Goal: Book appointment/travel/reservation

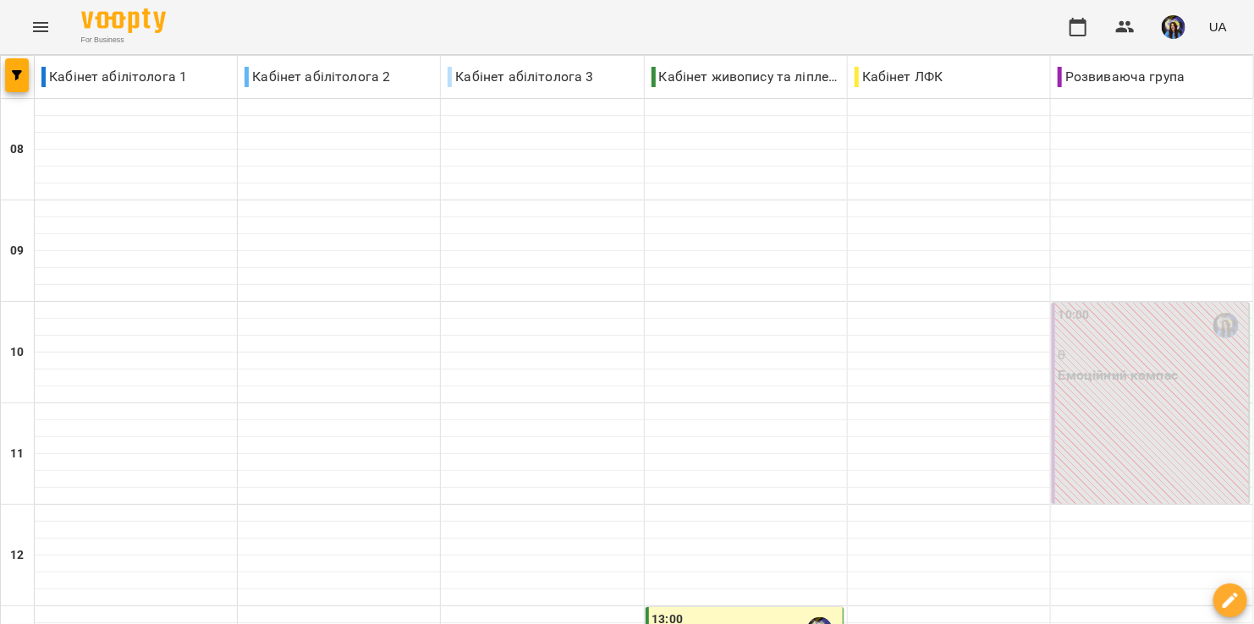
scroll to position [443, 0]
type input "**********"
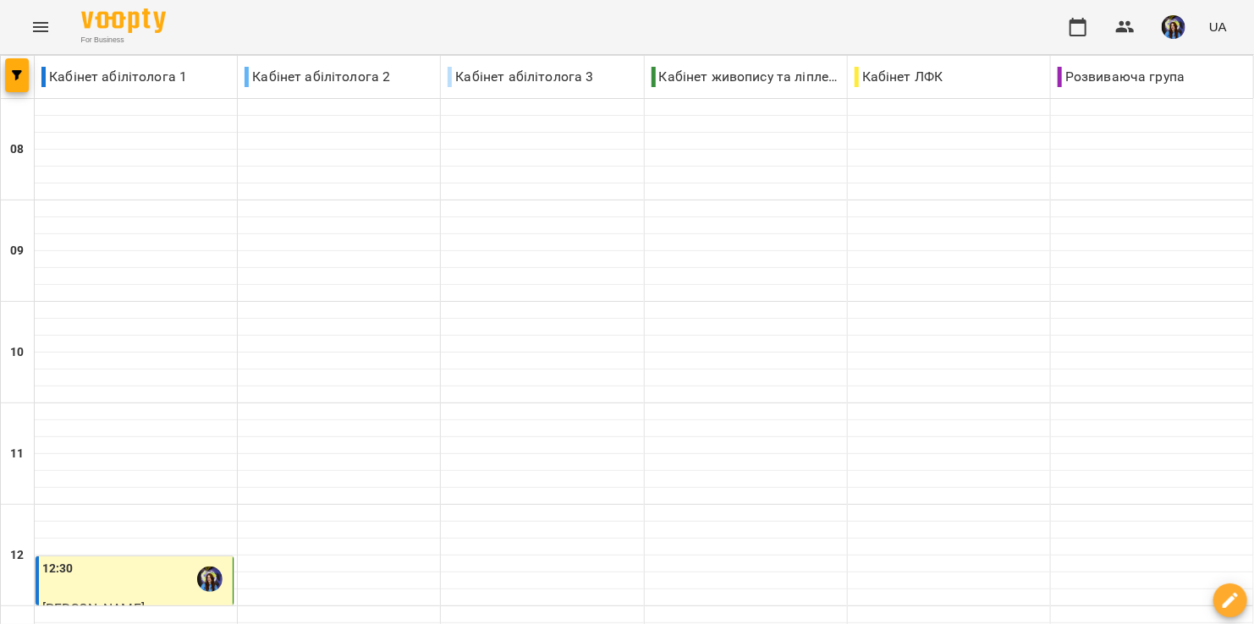
scroll to position [449, 0]
click at [125, 560] on div "12:30" at bounding box center [135, 579] width 187 height 39
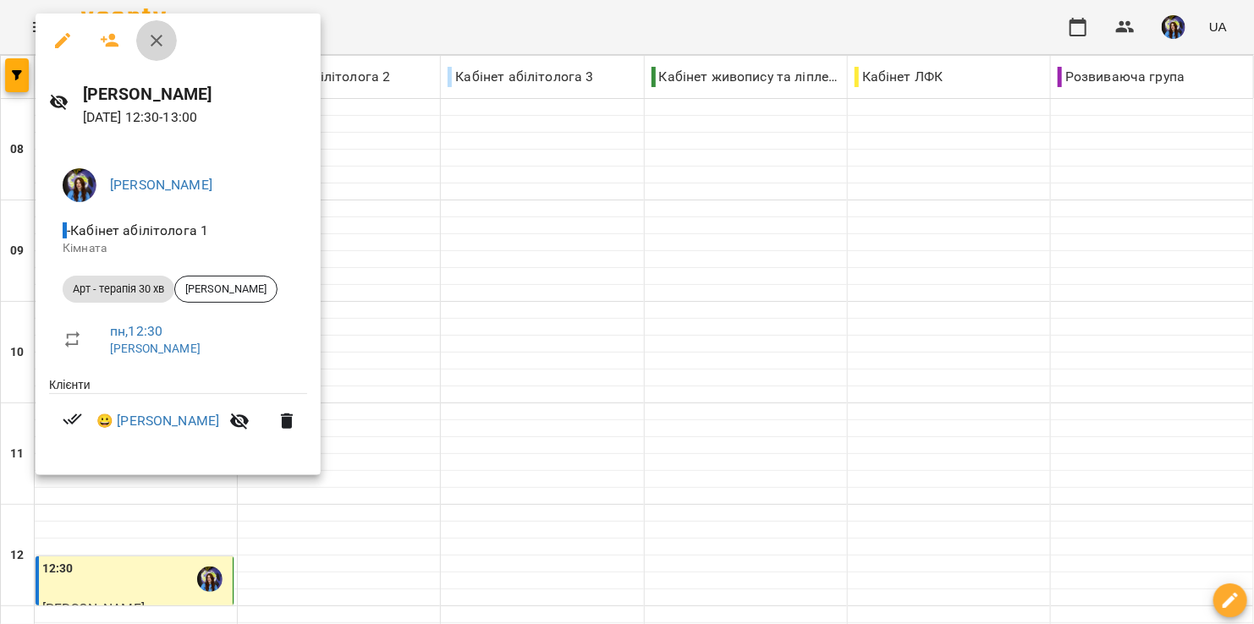
click at [157, 47] on icon "button" at bounding box center [156, 40] width 20 height 20
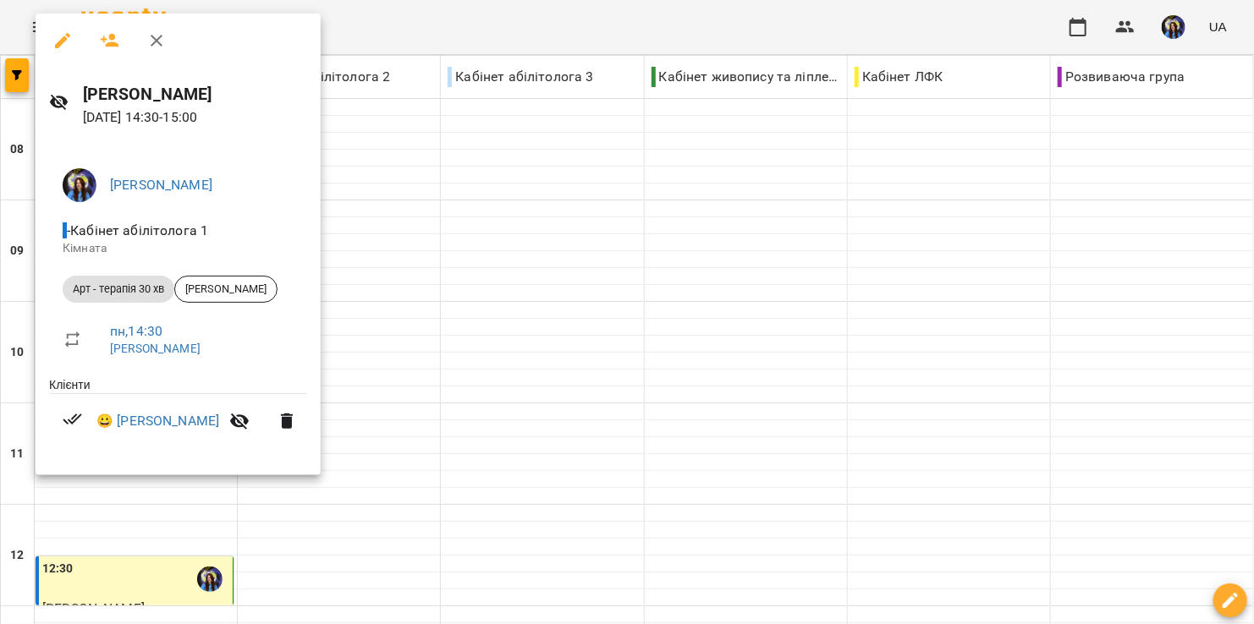
click at [250, 564] on div at bounding box center [627, 312] width 1254 height 624
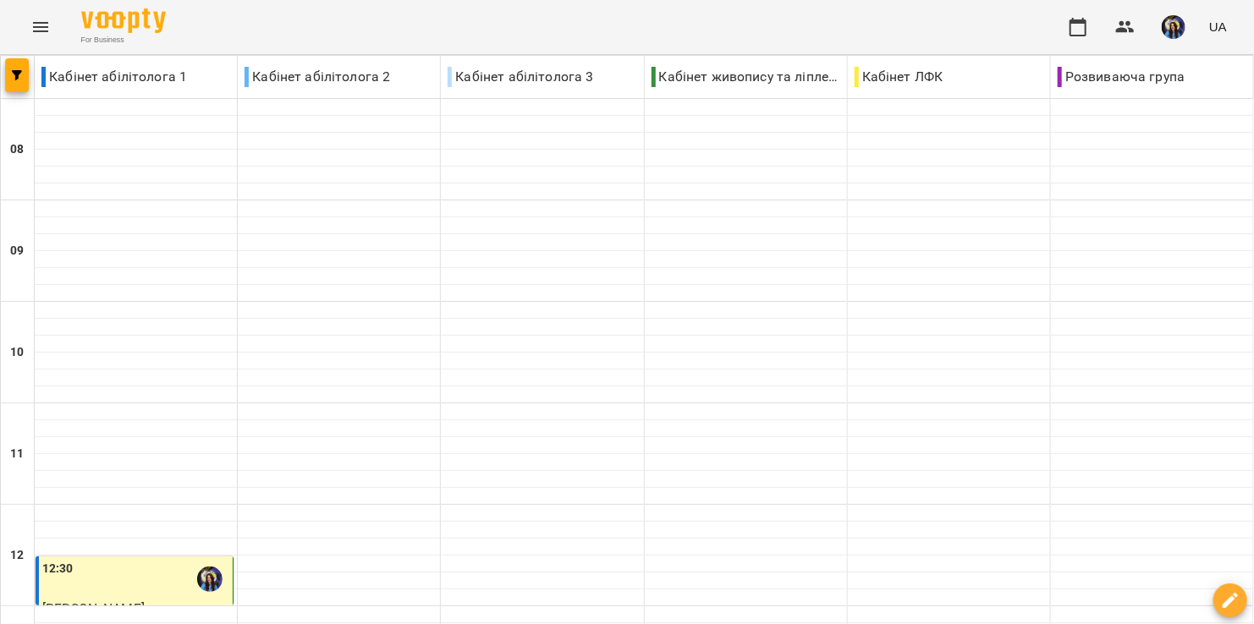
scroll to position [906, 0]
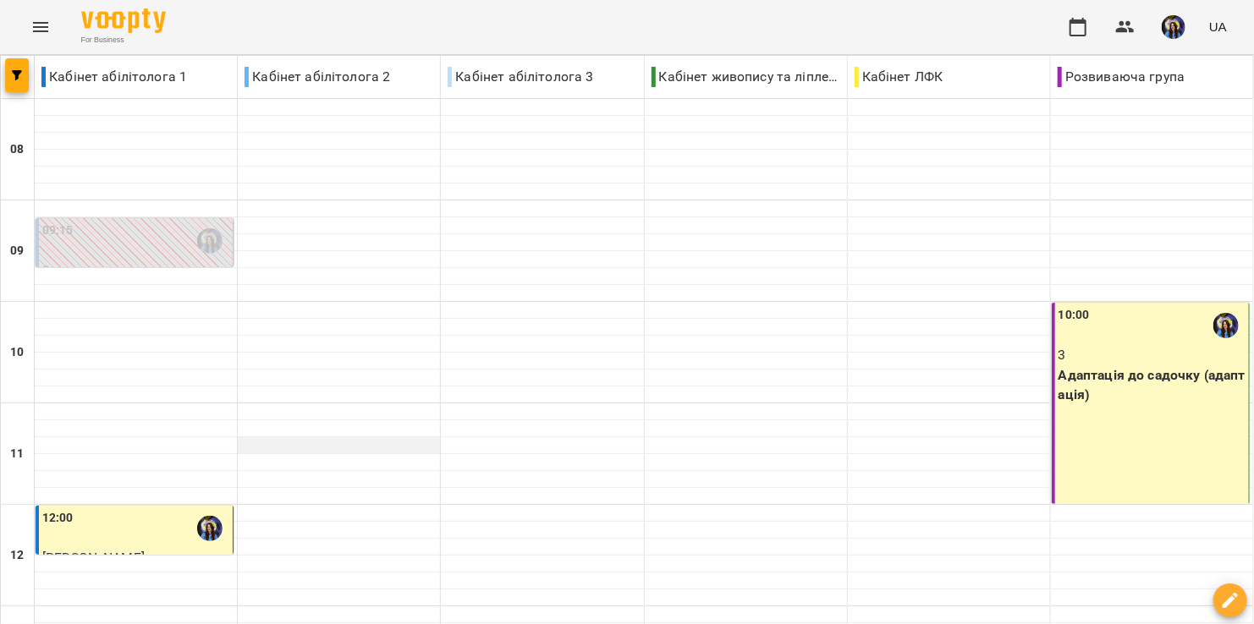
scroll to position [0, 0]
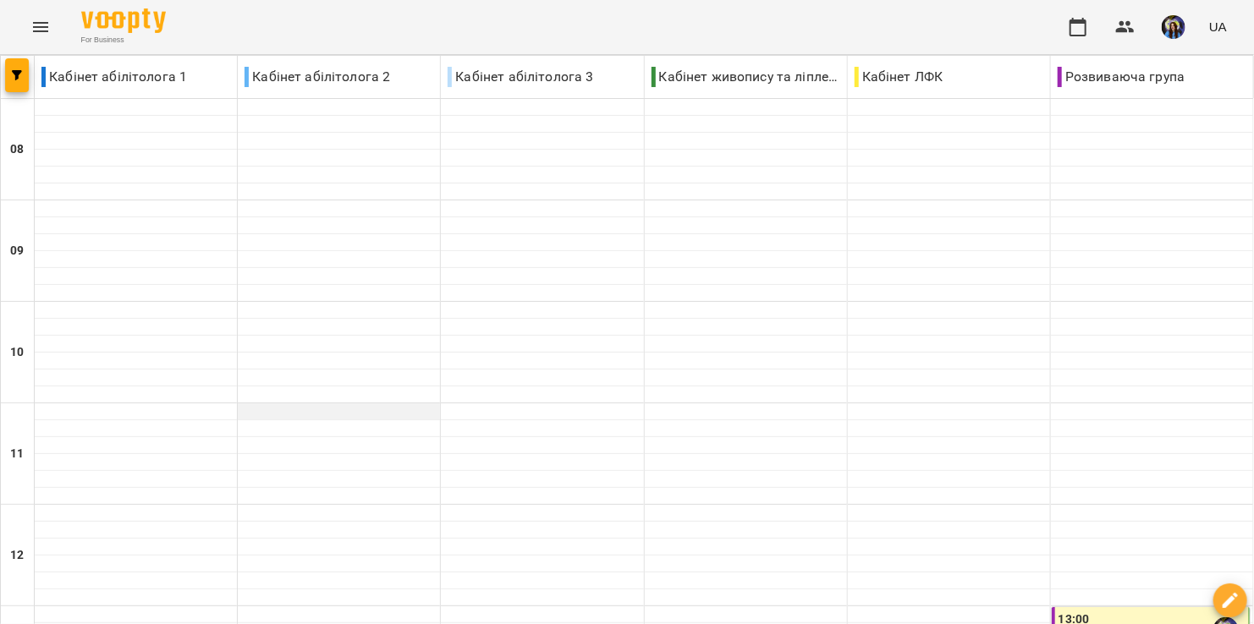
scroll to position [416, 0]
click at [1101, 611] on div "13:00" at bounding box center [1152, 630] width 187 height 39
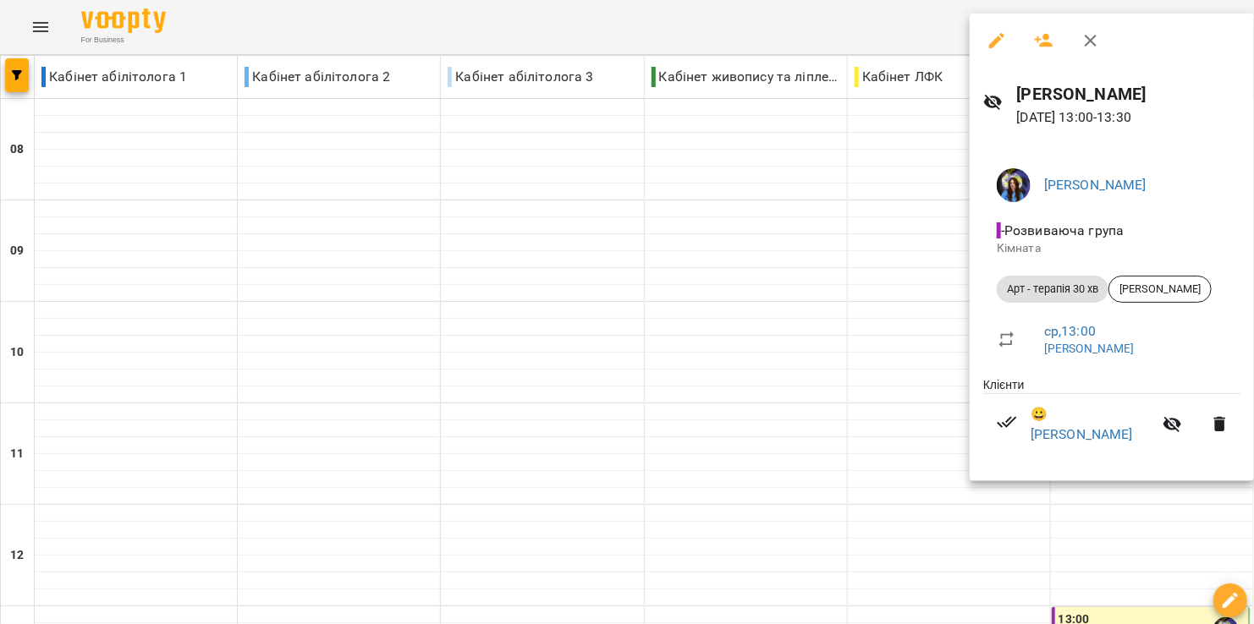
click at [780, 586] on div at bounding box center [627, 312] width 1254 height 624
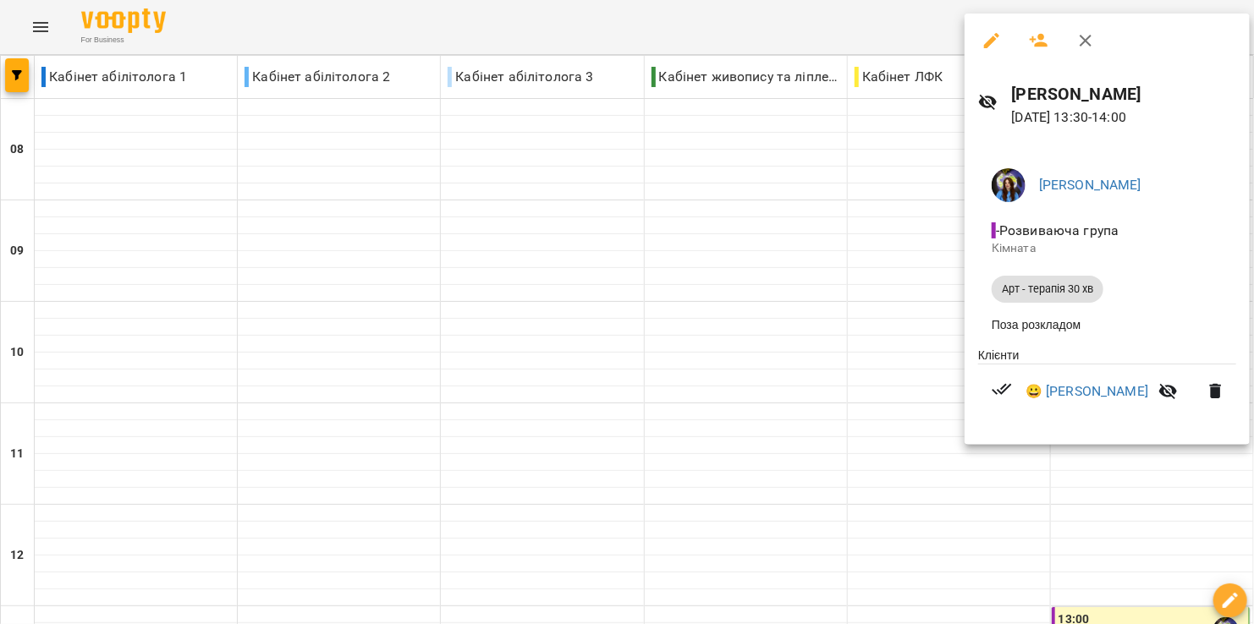
click at [877, 456] on div at bounding box center [627, 312] width 1254 height 624
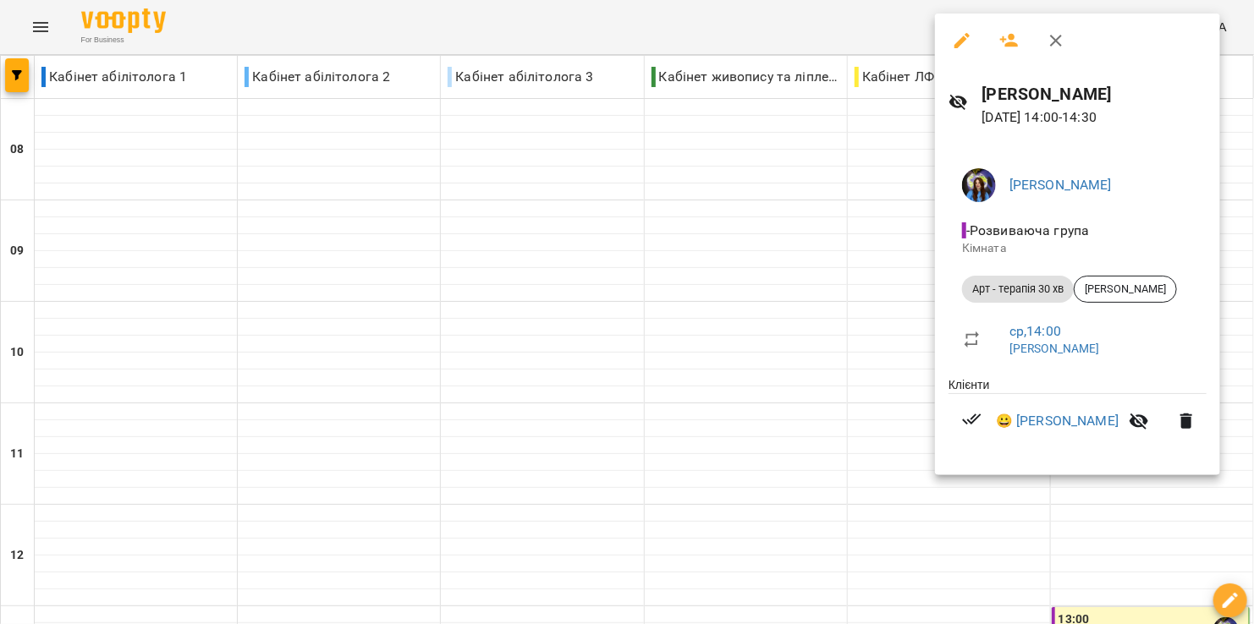
click at [1052, 40] on icon "button" at bounding box center [1056, 40] width 20 height 20
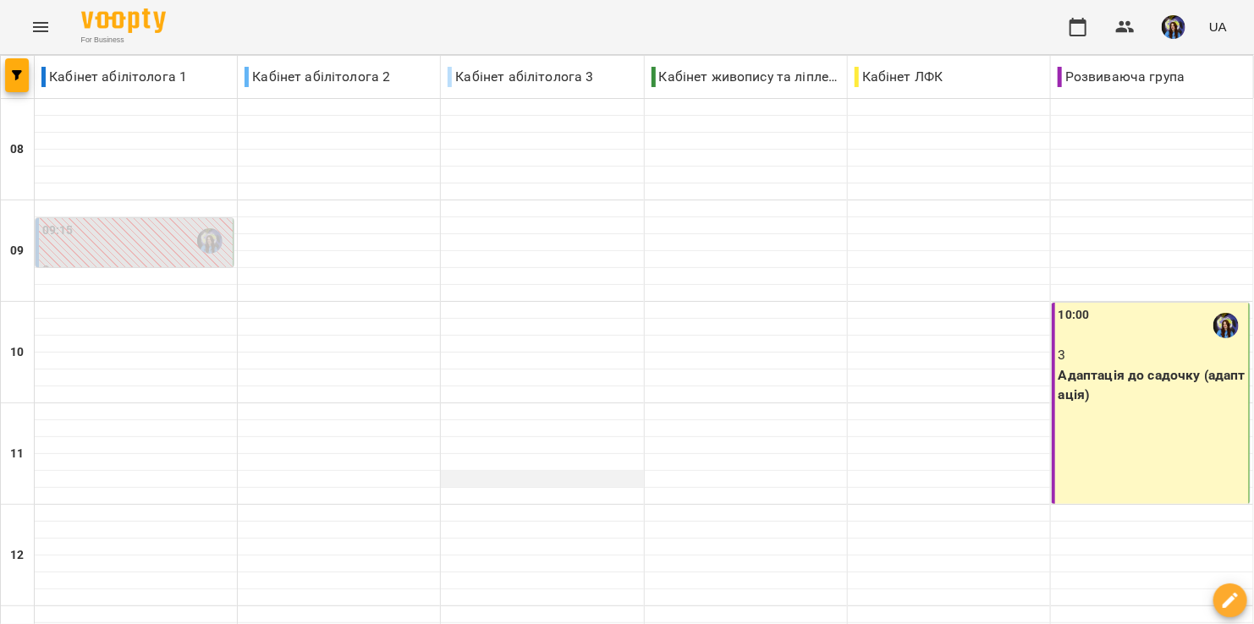
scroll to position [906, 0]
type input "**********"
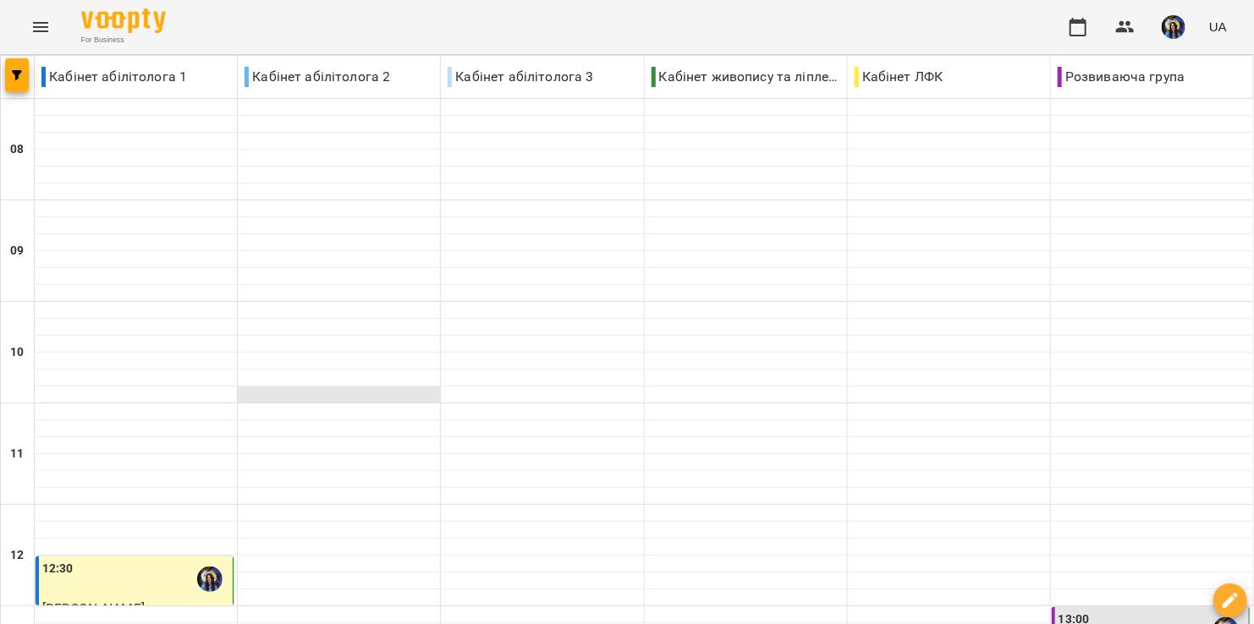
scroll to position [357, 0]
click at [83, 560] on div "12:30" at bounding box center [135, 579] width 187 height 39
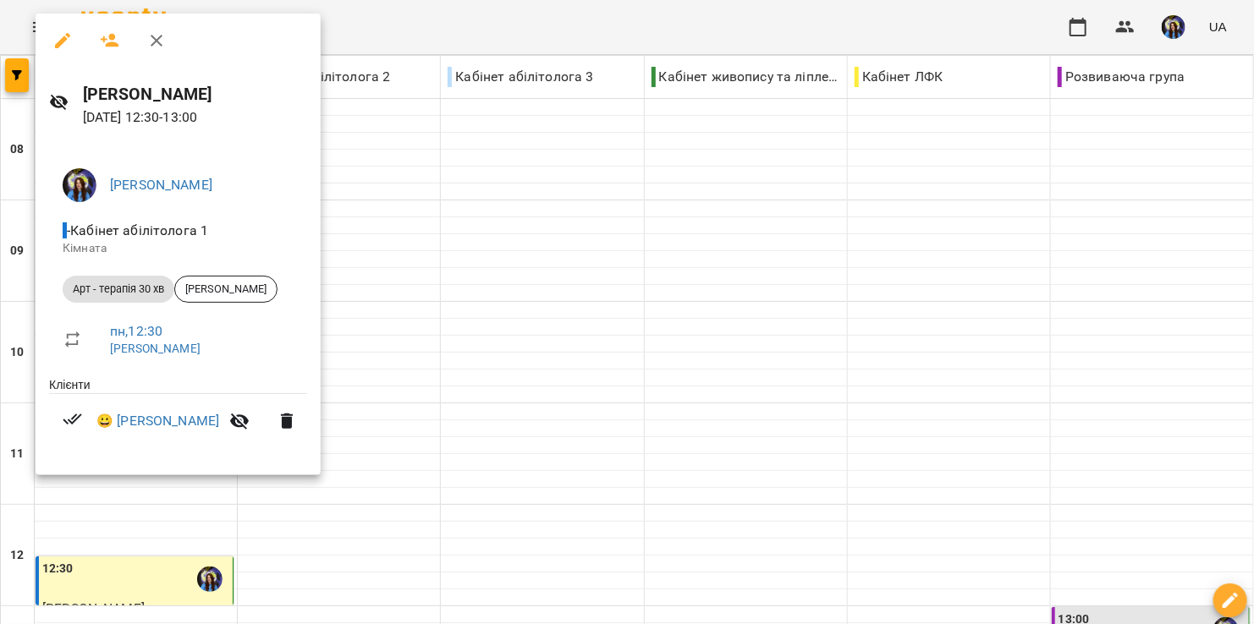
click at [286, 539] on div at bounding box center [627, 312] width 1254 height 624
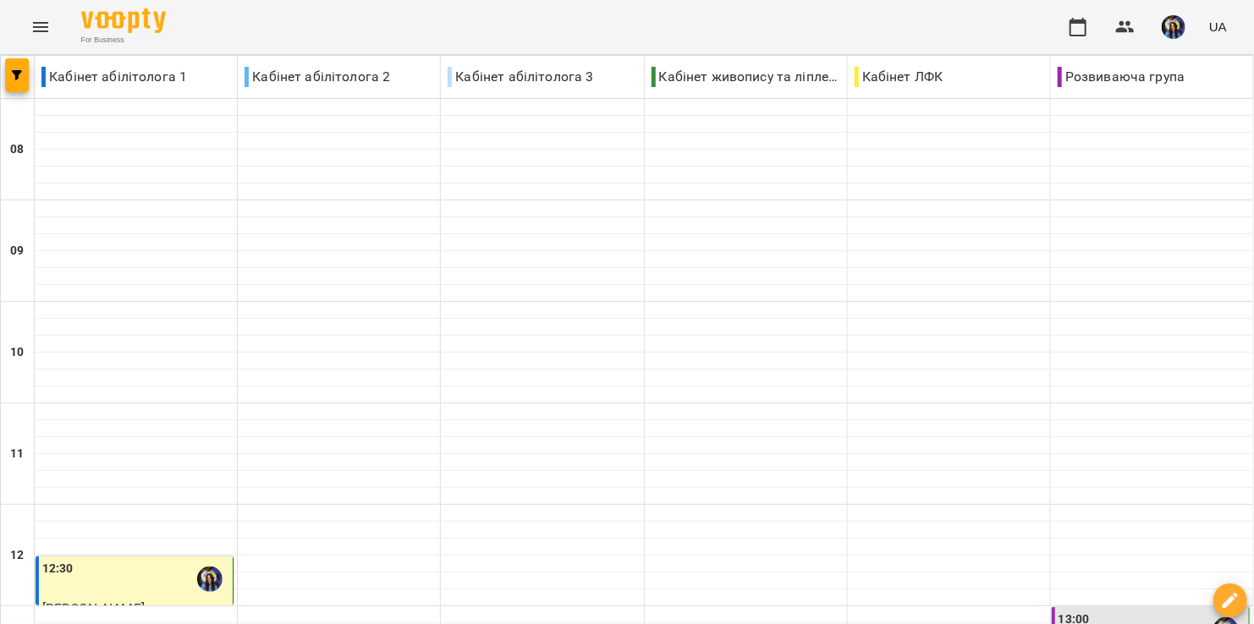
click at [1130, 611] on div "13:00" at bounding box center [1152, 630] width 187 height 39
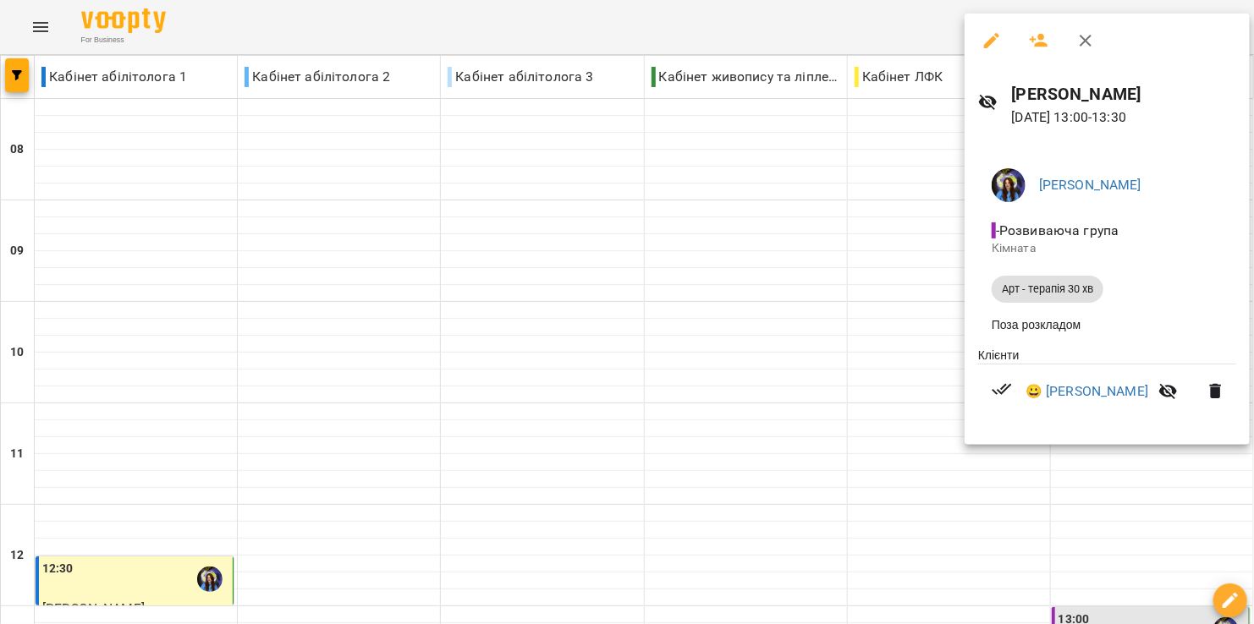
click at [449, 604] on div at bounding box center [627, 312] width 1254 height 624
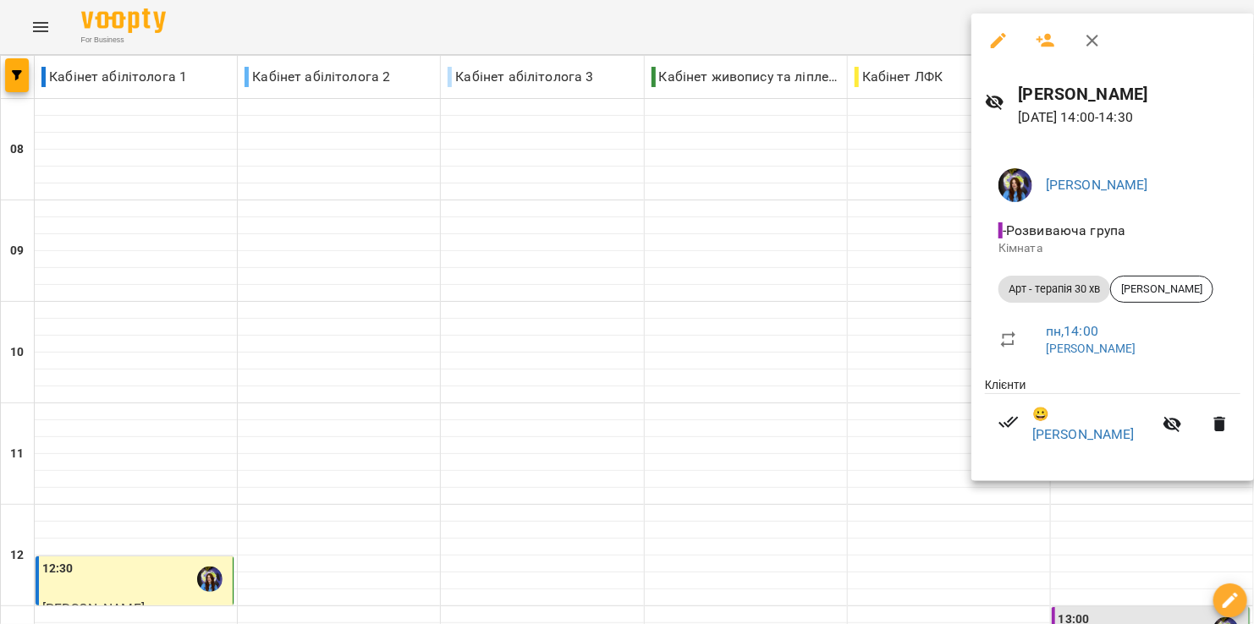
click at [933, 605] on div at bounding box center [627, 312] width 1254 height 624
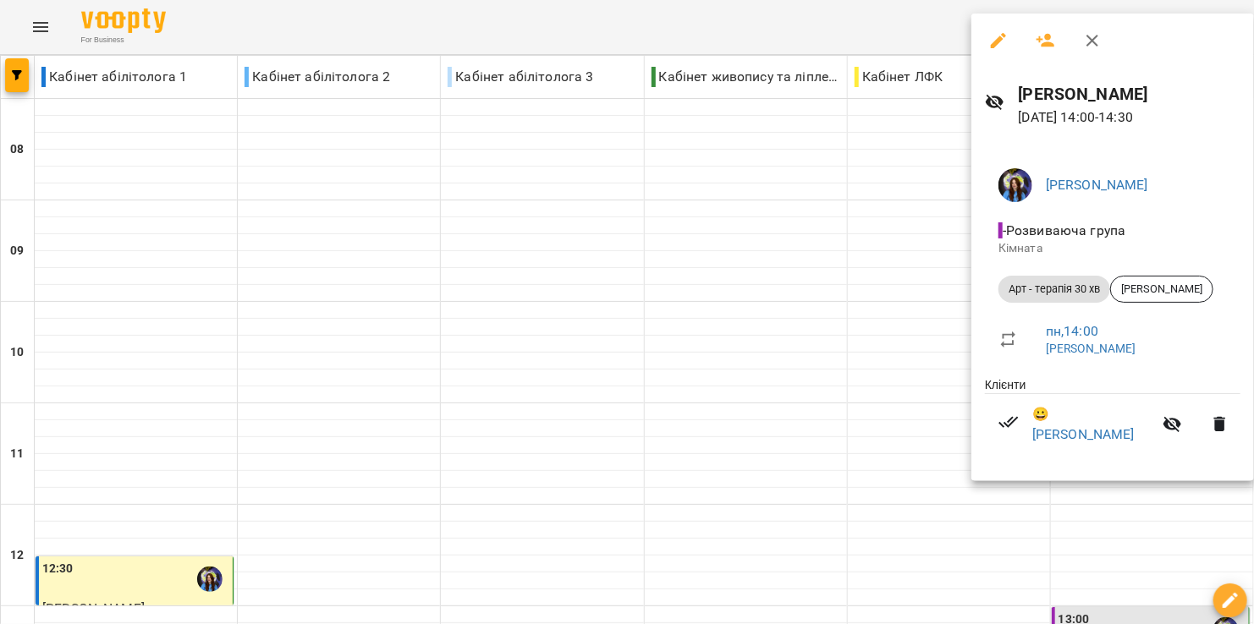
click at [915, 330] on div at bounding box center [627, 312] width 1254 height 624
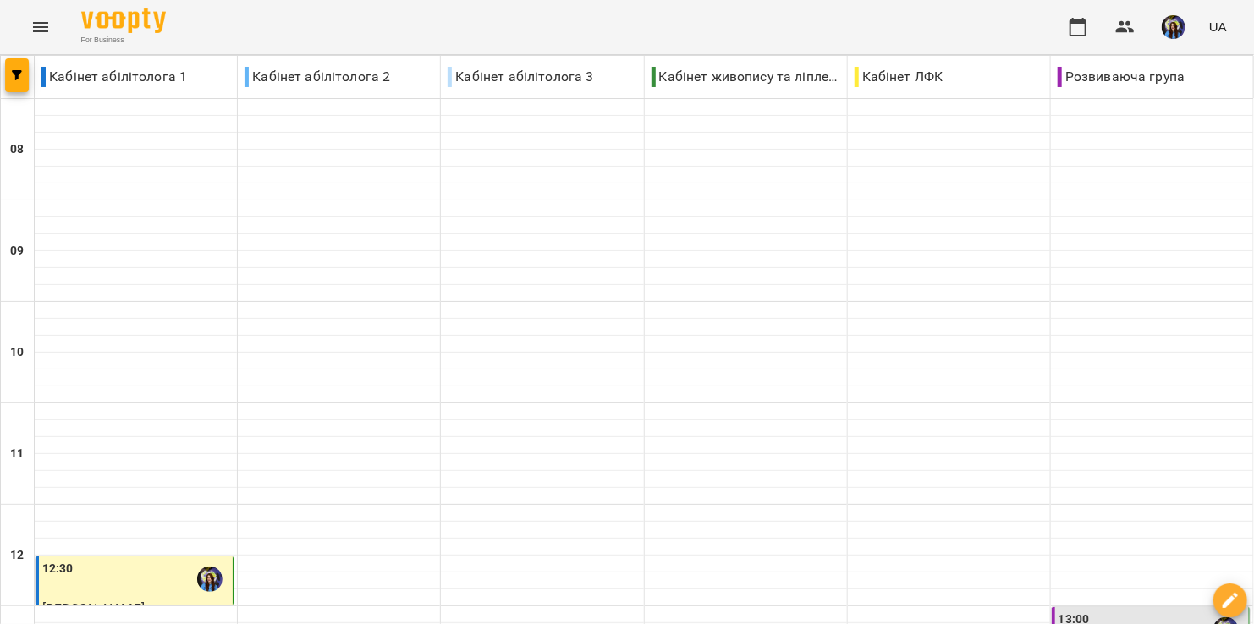
click at [1064, 611] on div "13:00" at bounding box center [1074, 630] width 31 height 39
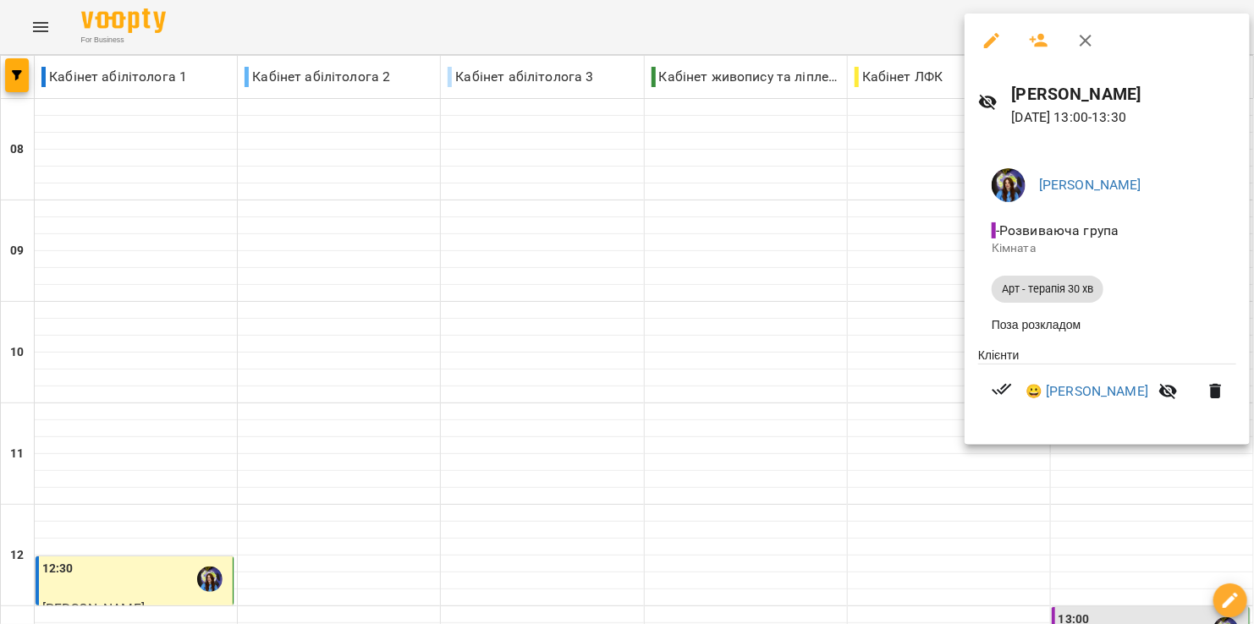
click at [891, 273] on div at bounding box center [627, 312] width 1254 height 624
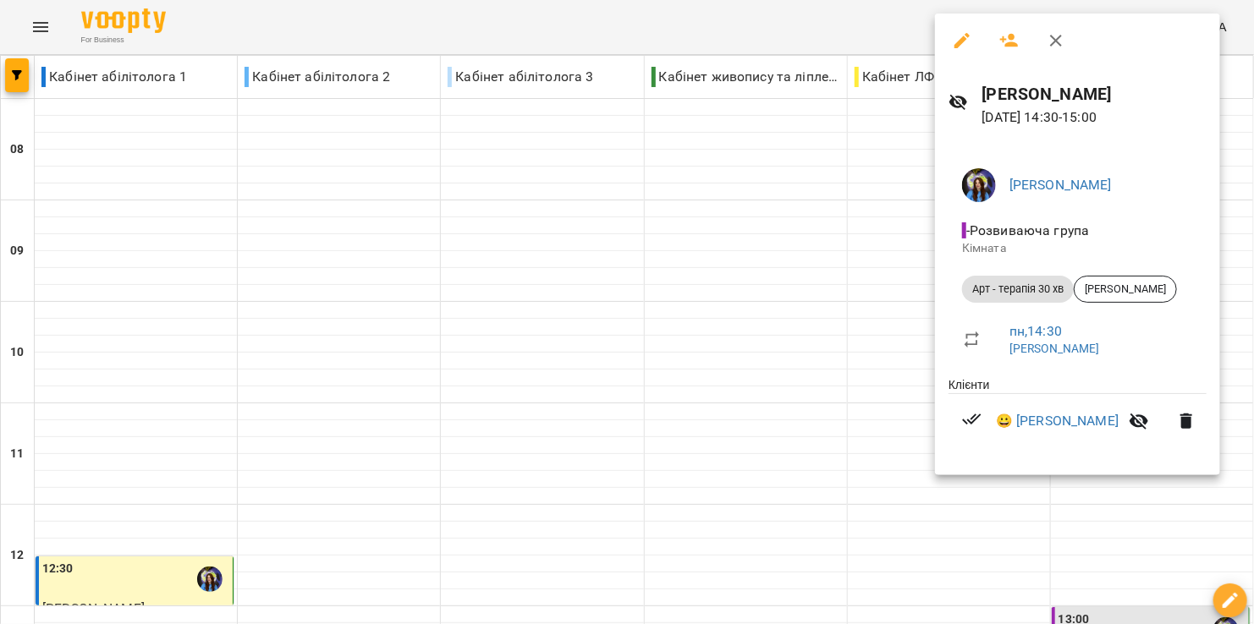
click at [800, 367] on div at bounding box center [627, 312] width 1254 height 624
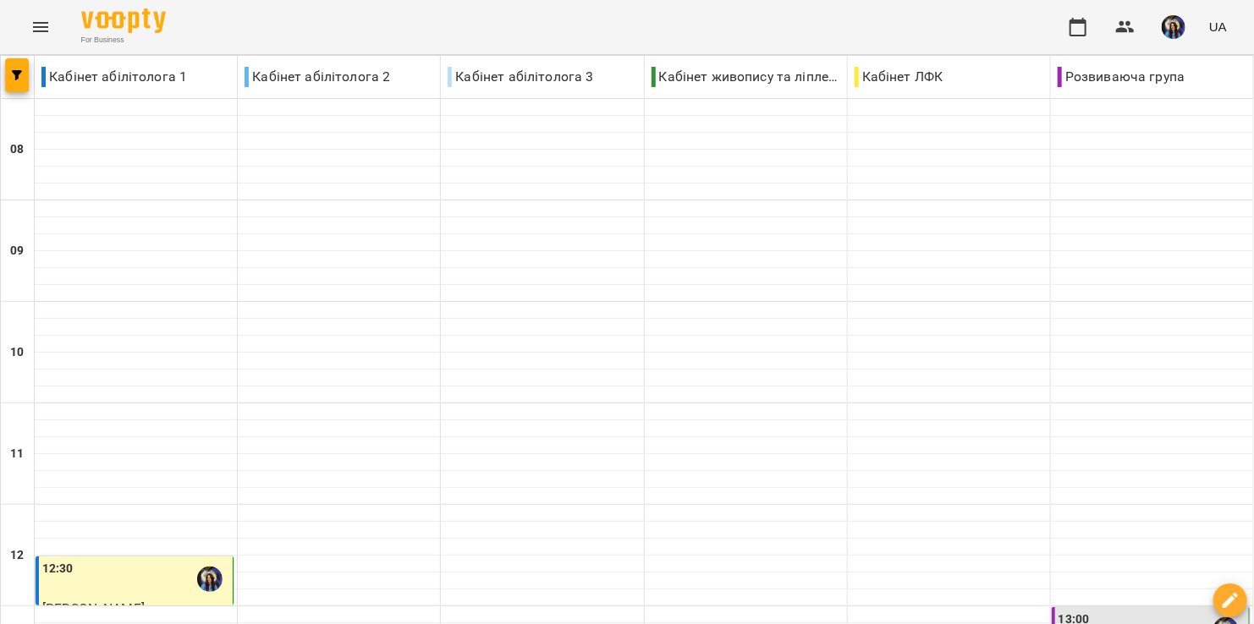
scroll to position [443, 0]
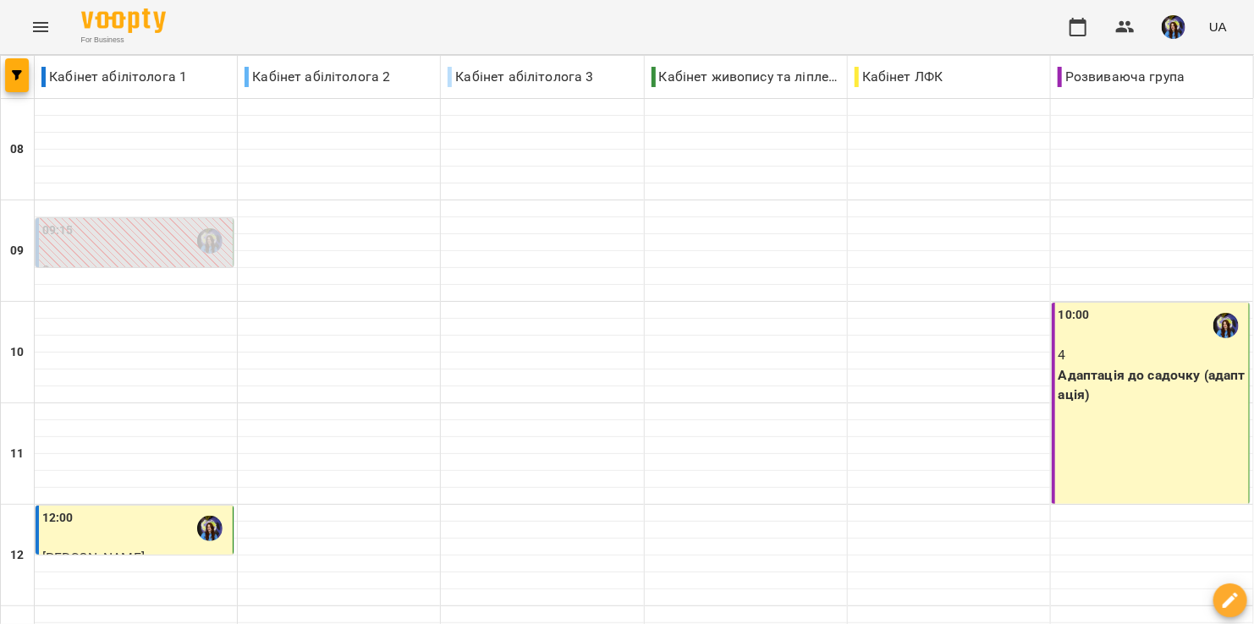
scroll to position [508, 0]
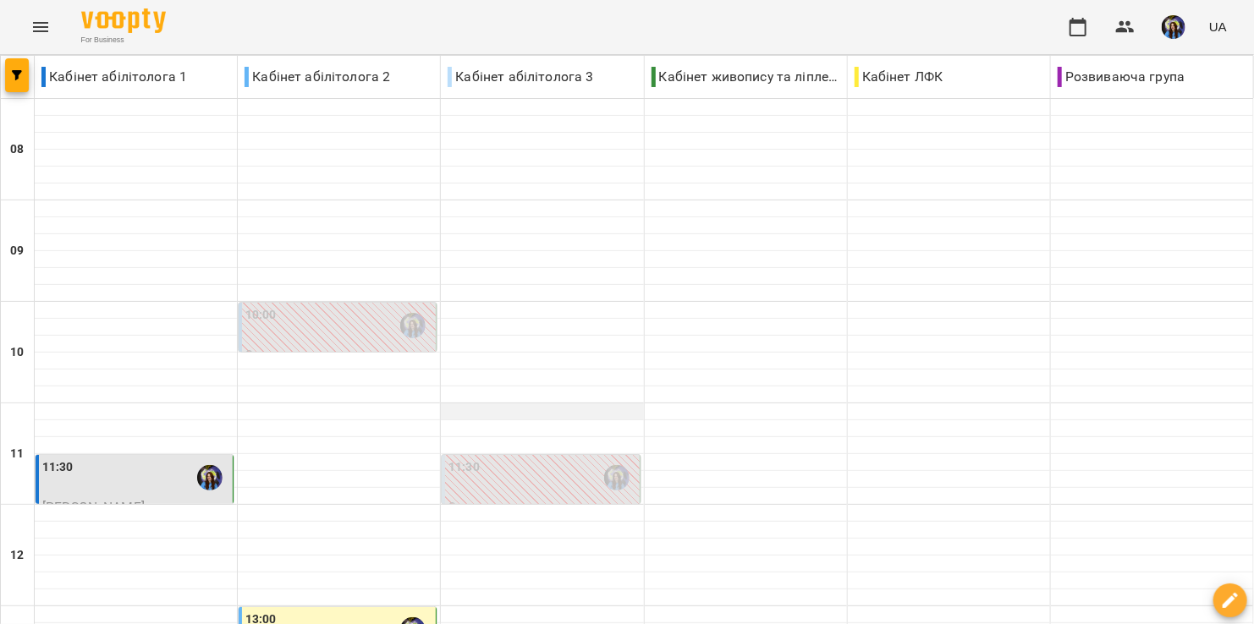
scroll to position [267, 0]
click at [109, 459] on div "11:30" at bounding box center [135, 478] width 187 height 39
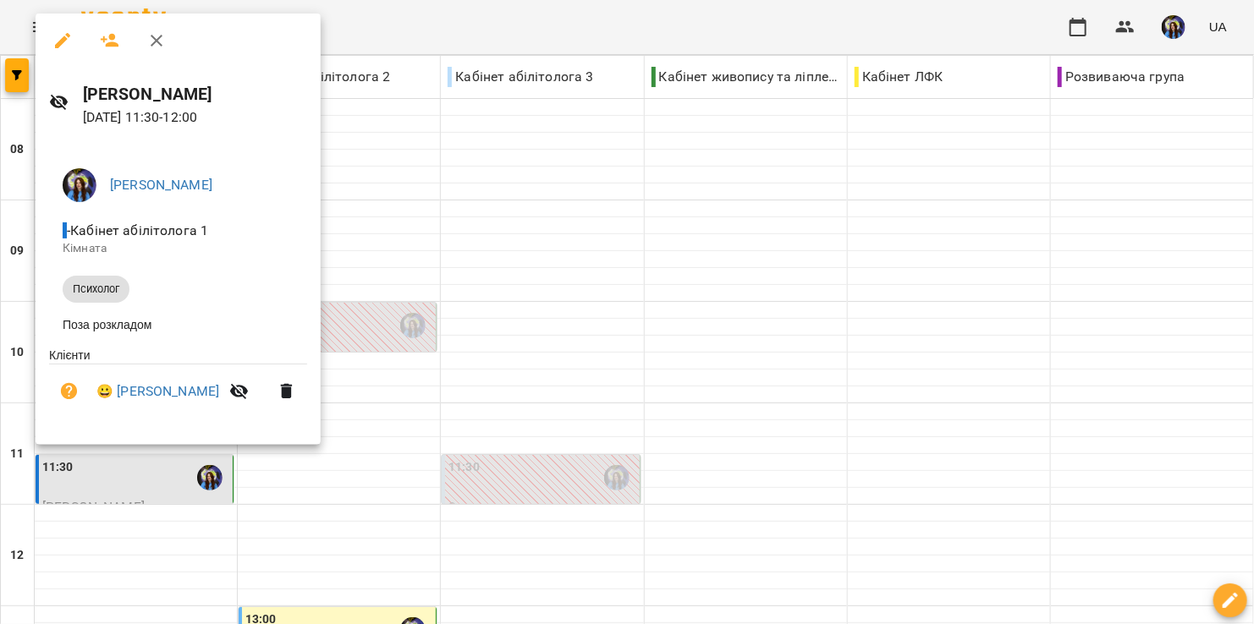
click at [152, 531] on div at bounding box center [627, 312] width 1254 height 624
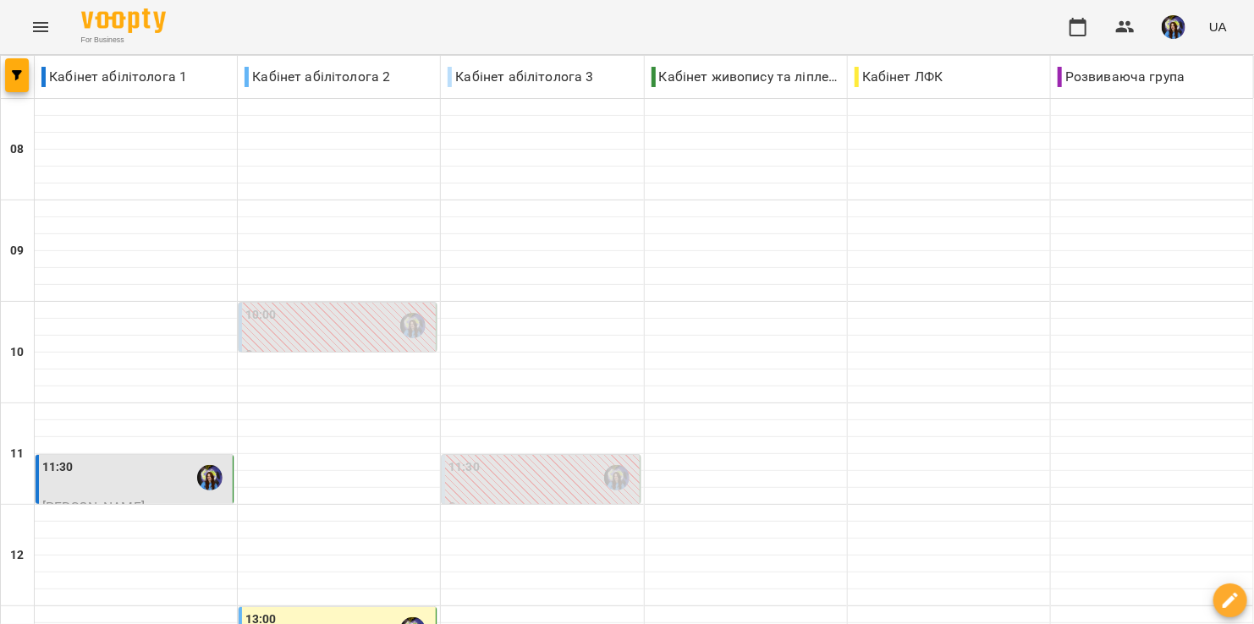
click at [309, 611] on div "13:00" at bounding box center [338, 630] width 187 height 39
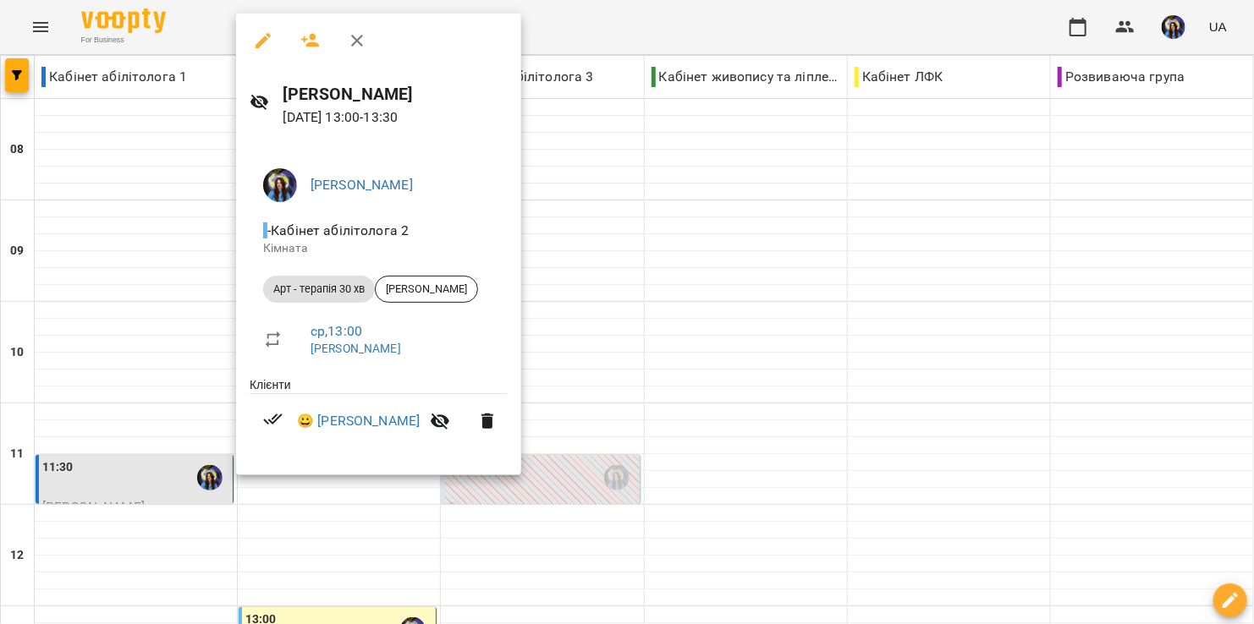
click at [264, 588] on div at bounding box center [627, 312] width 1254 height 624
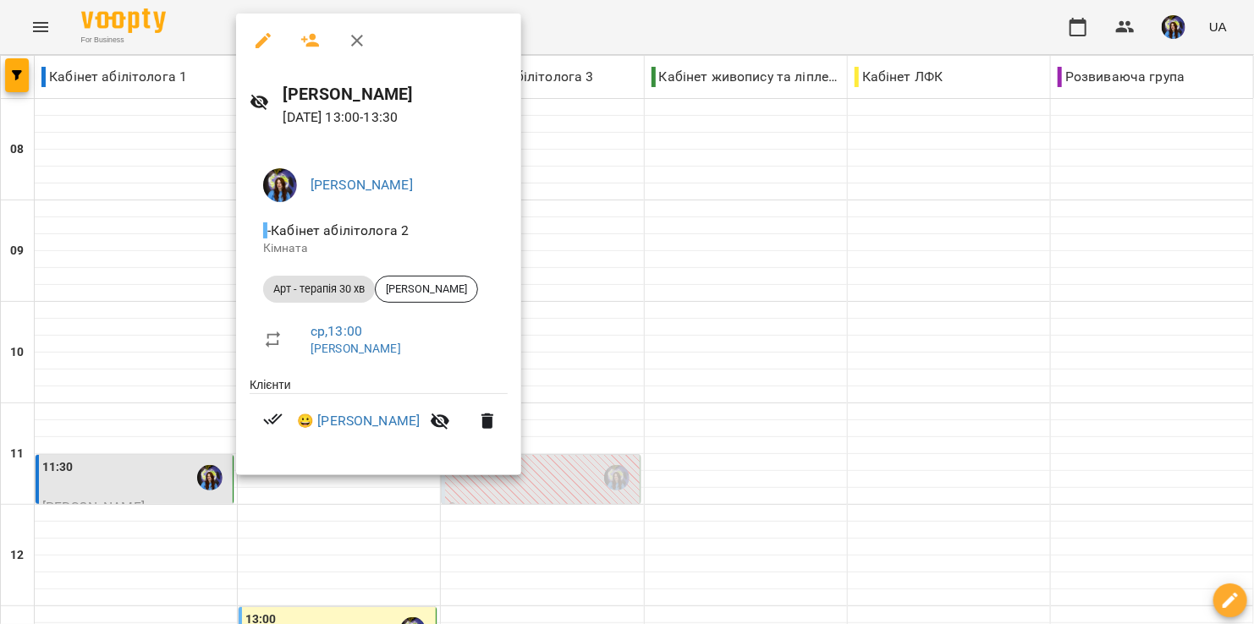
click at [311, 537] on div at bounding box center [627, 312] width 1254 height 624
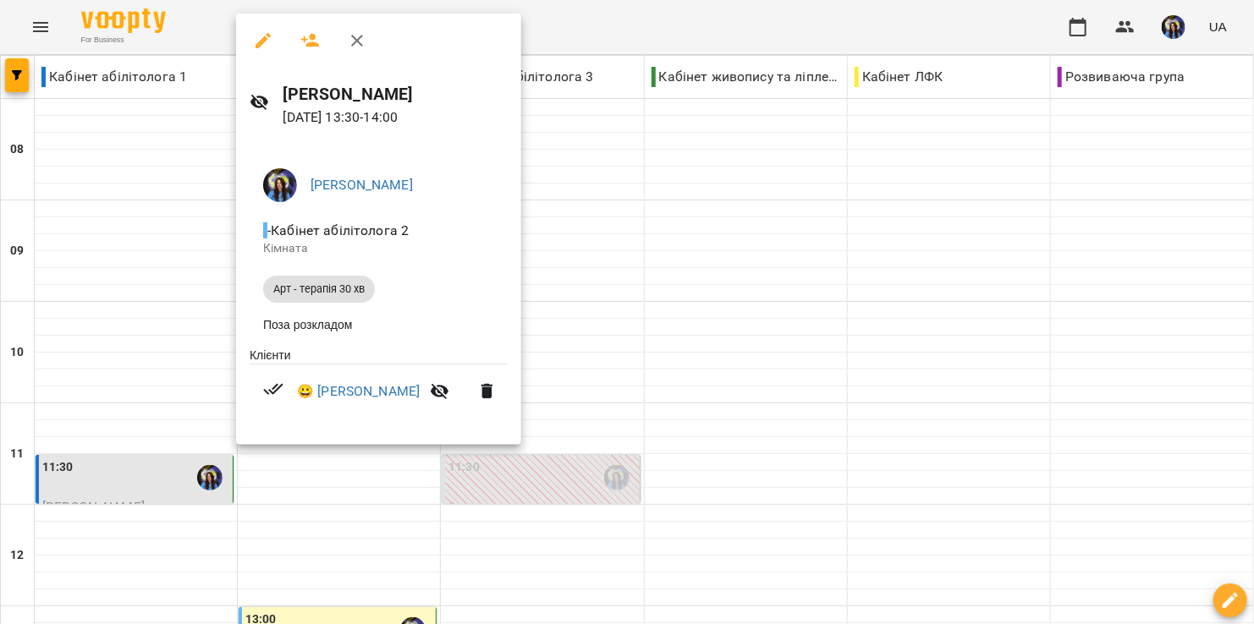
click at [270, 561] on div at bounding box center [627, 312] width 1254 height 624
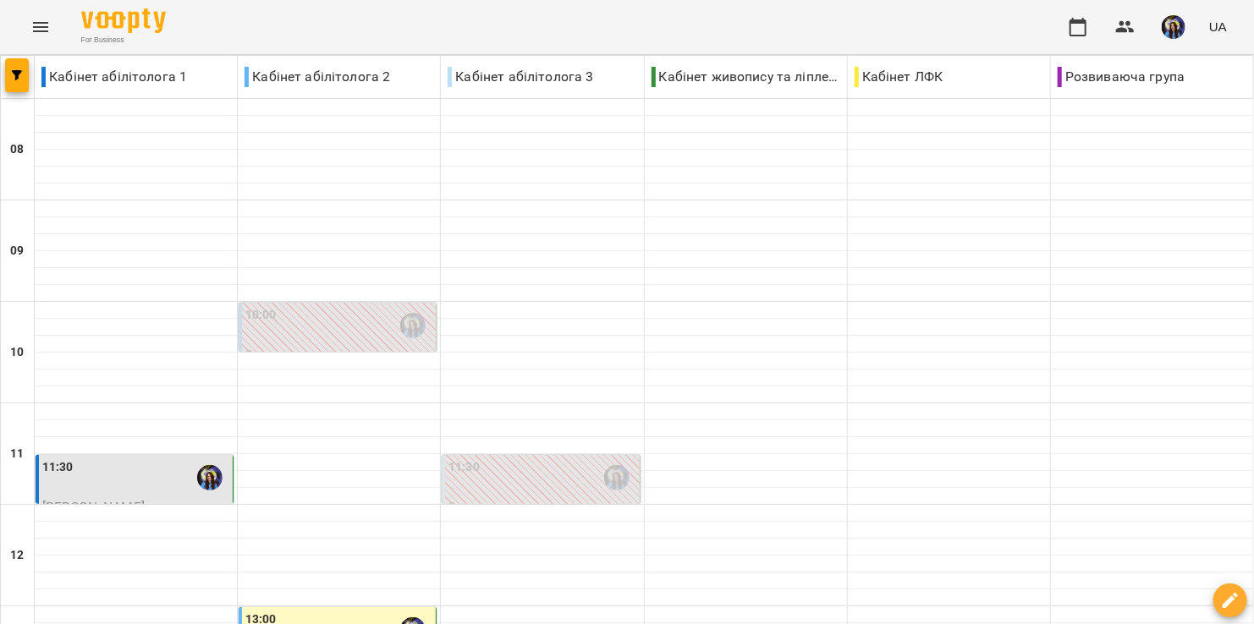
click at [314, 611] on div "13:00" at bounding box center [338, 630] width 187 height 39
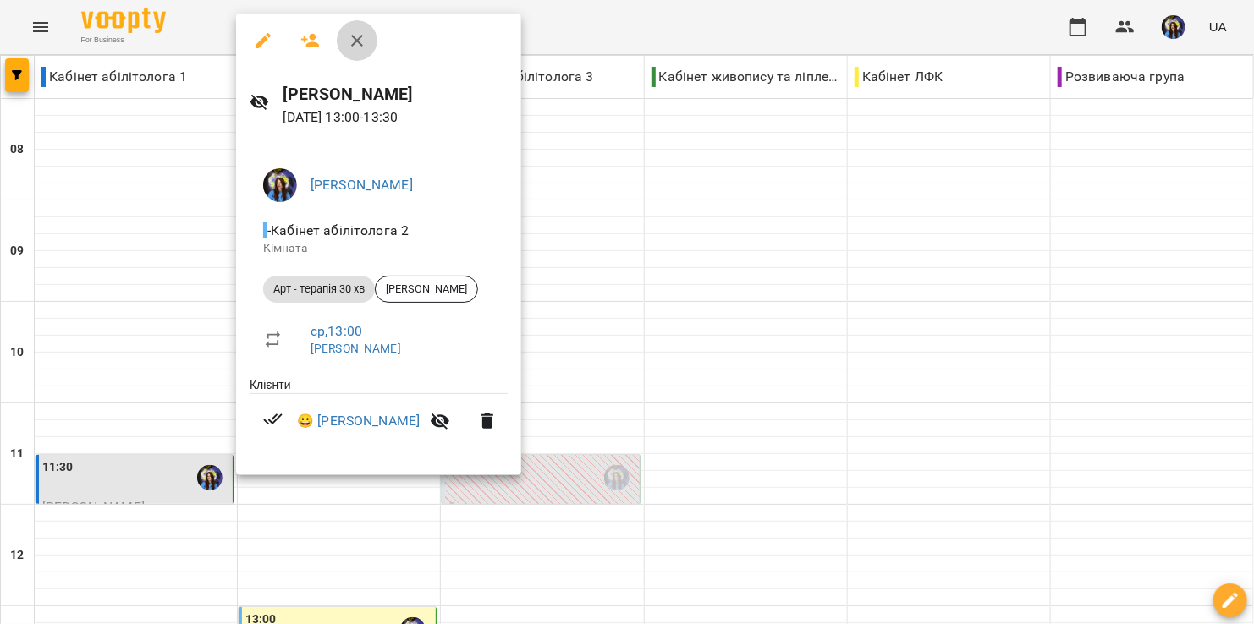
click at [360, 46] on icon "button" at bounding box center [357, 40] width 20 height 20
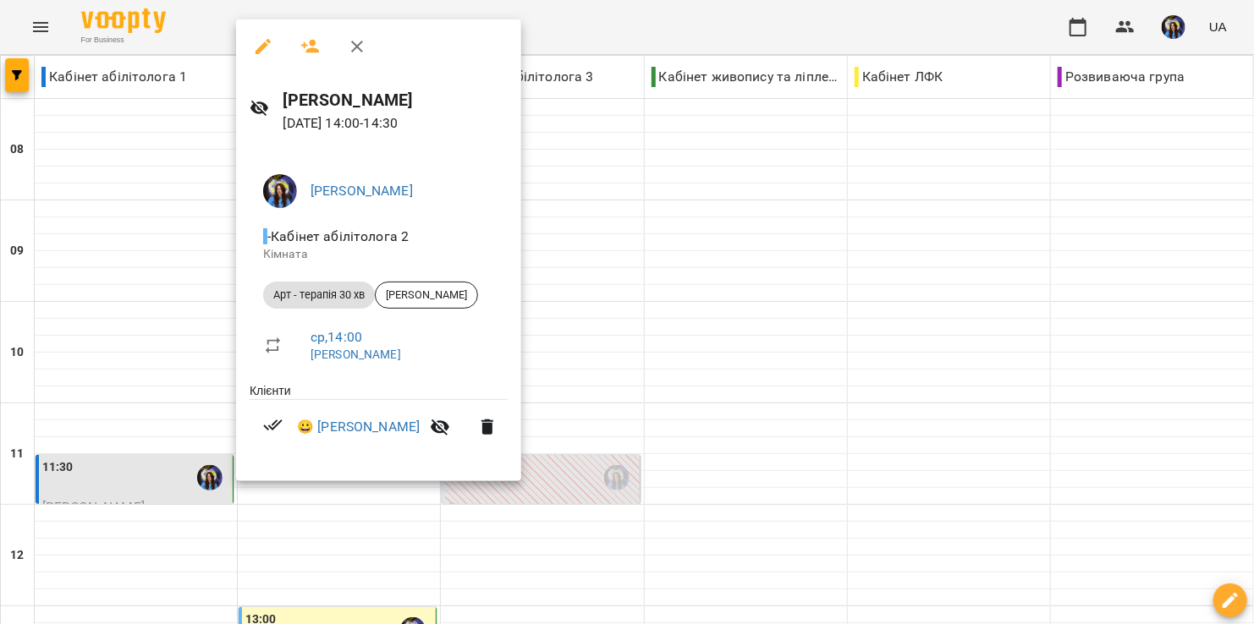
click at [297, 556] on div at bounding box center [627, 312] width 1254 height 624
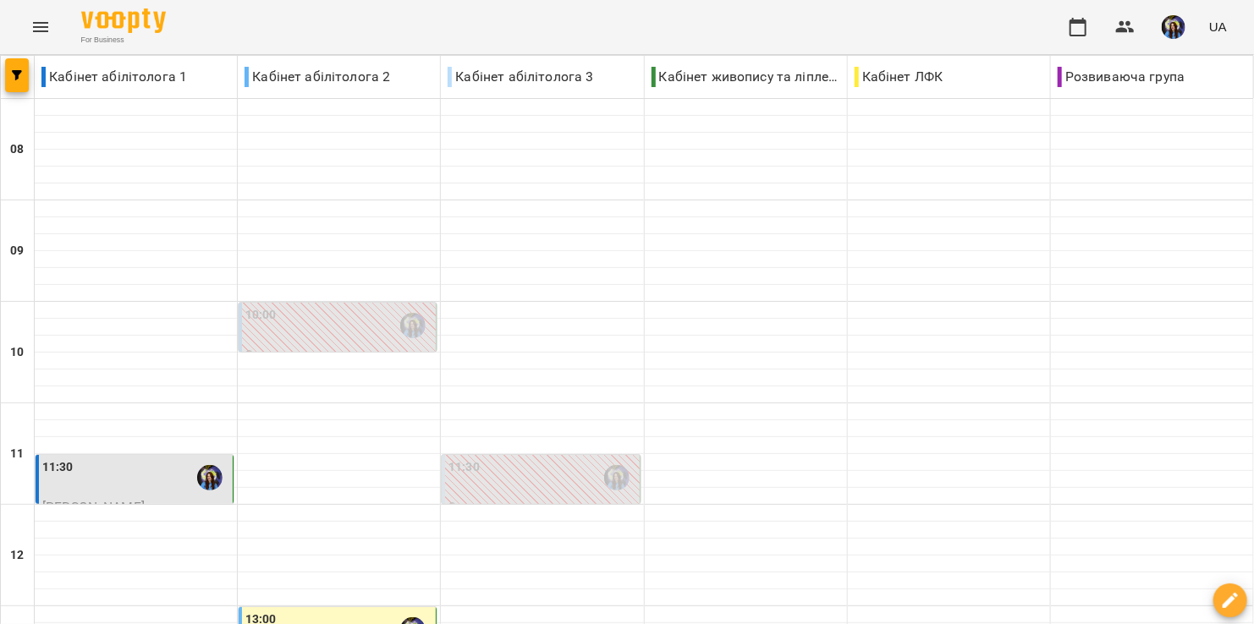
click at [361, 611] on div "13:00" at bounding box center [338, 630] width 187 height 39
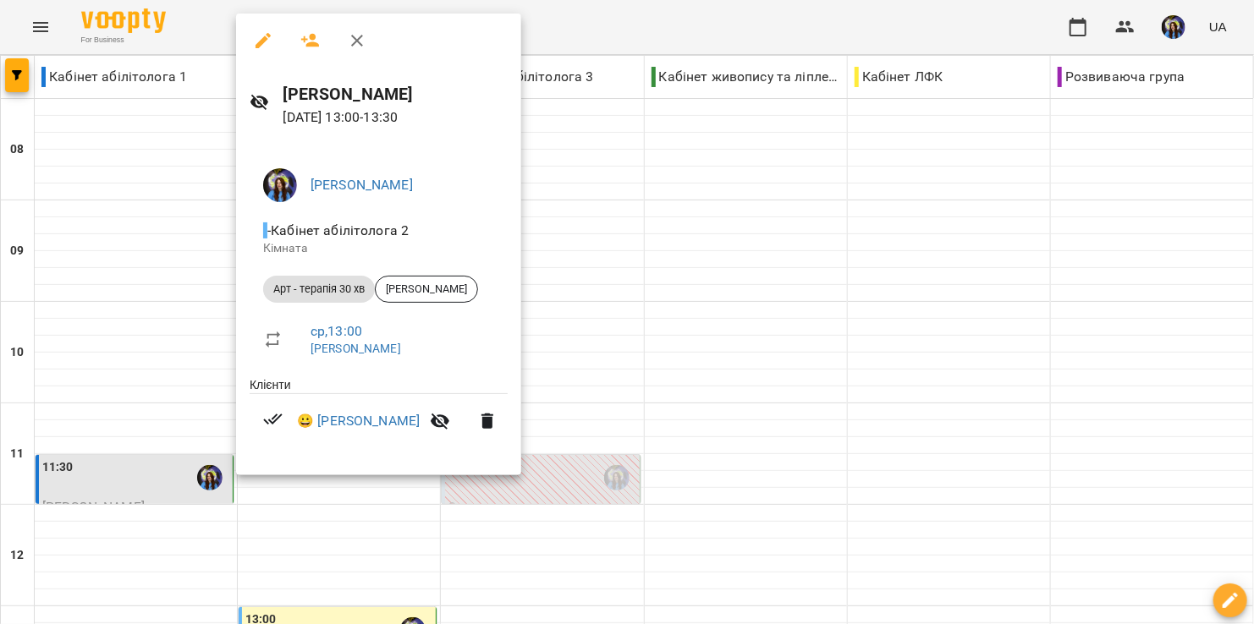
click at [281, 578] on div at bounding box center [627, 312] width 1254 height 624
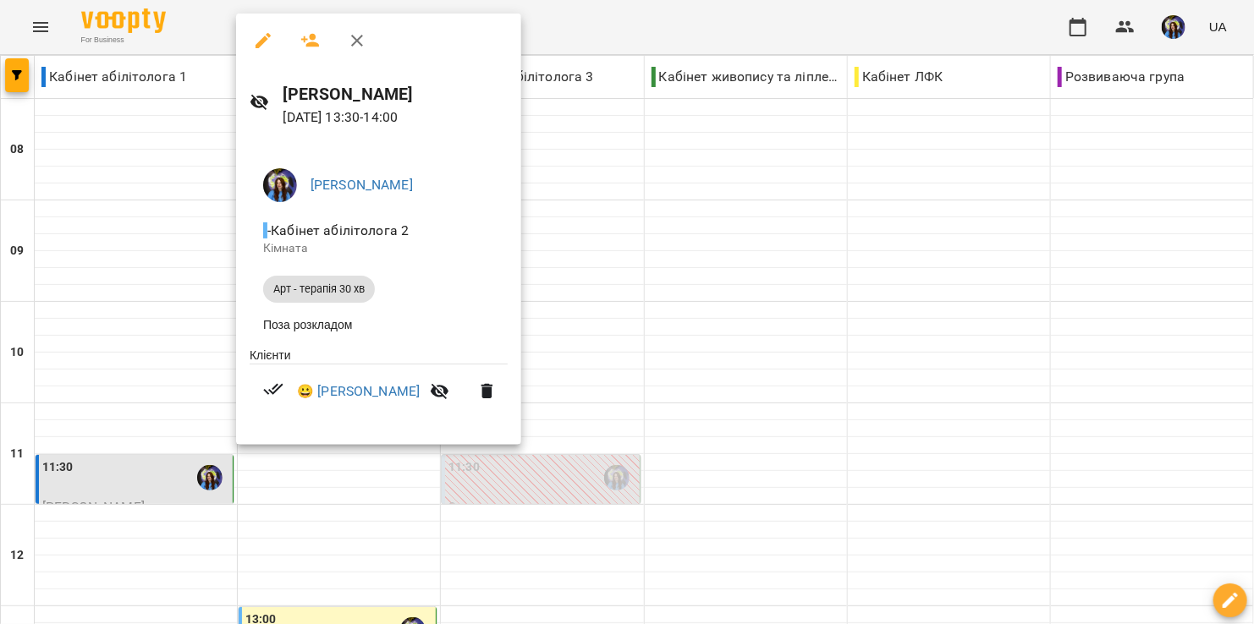
click at [287, 546] on div at bounding box center [627, 312] width 1254 height 624
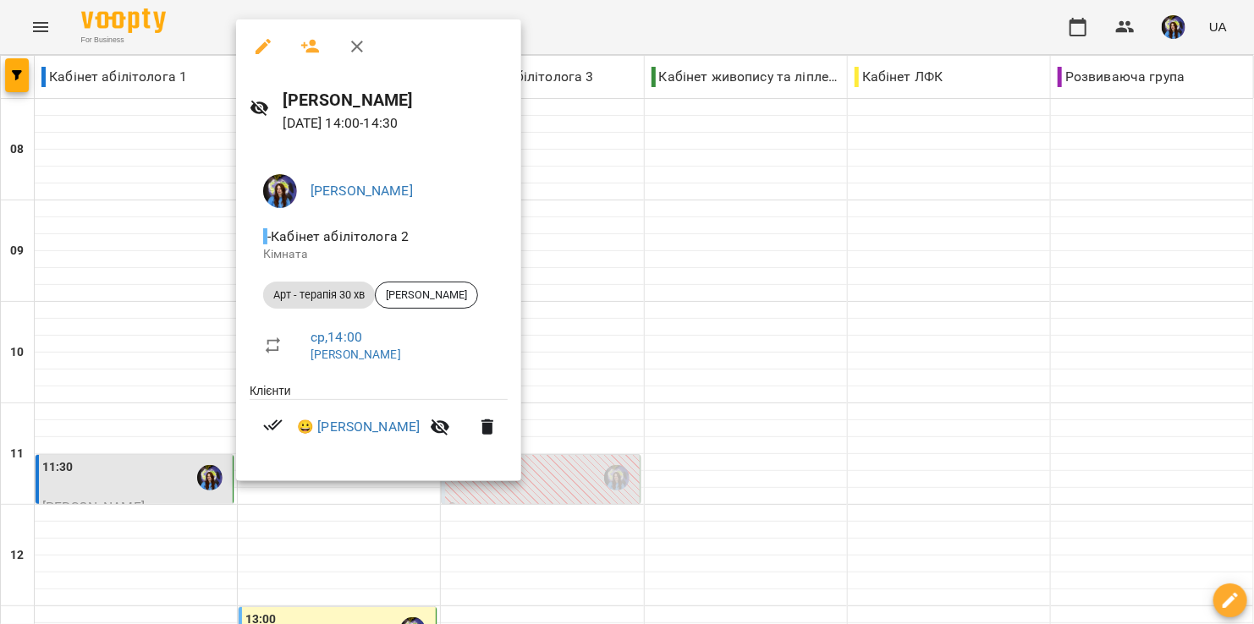
click at [314, 530] on div at bounding box center [627, 312] width 1254 height 624
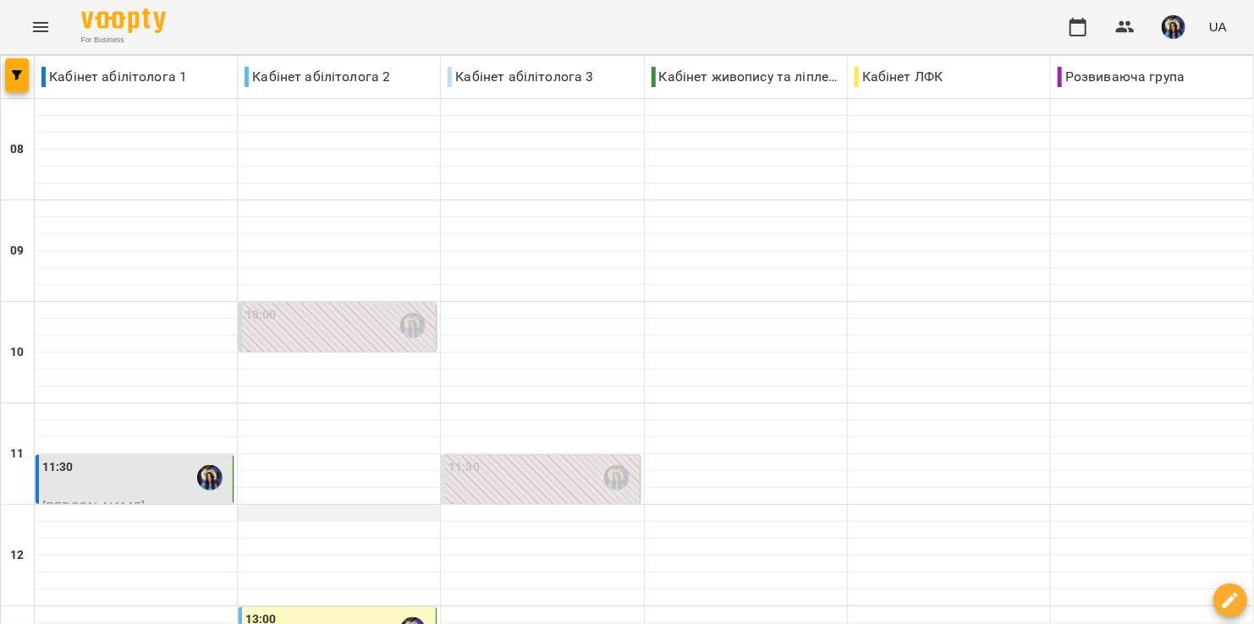
scroll to position [467, 0]
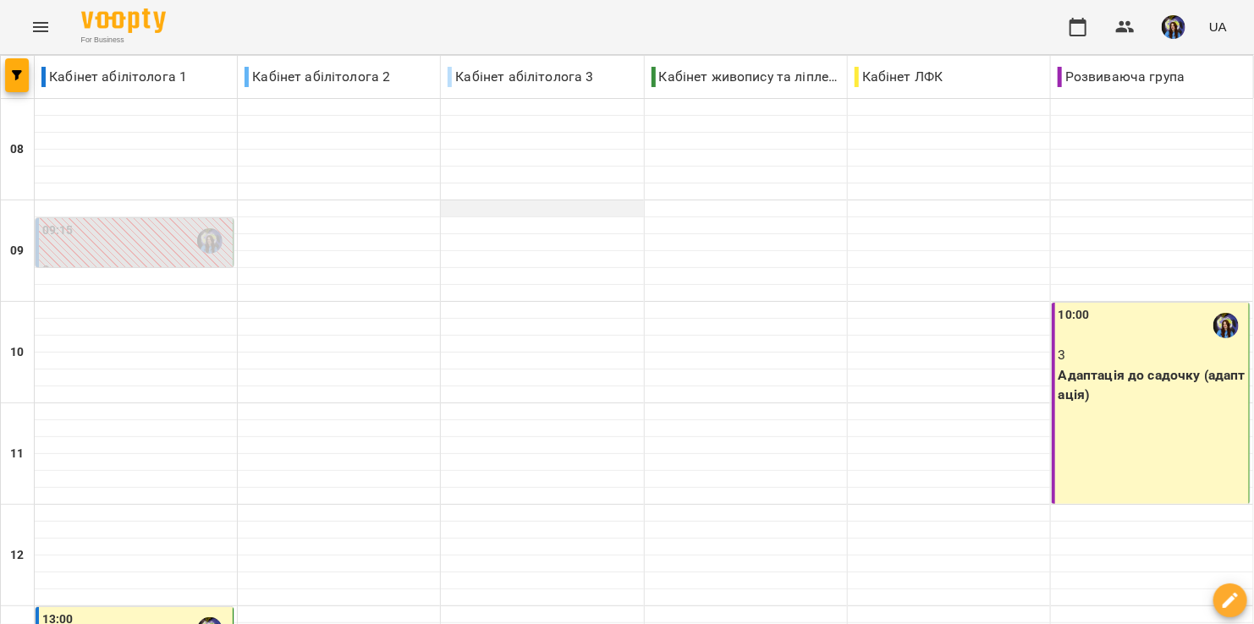
scroll to position [379, 0]
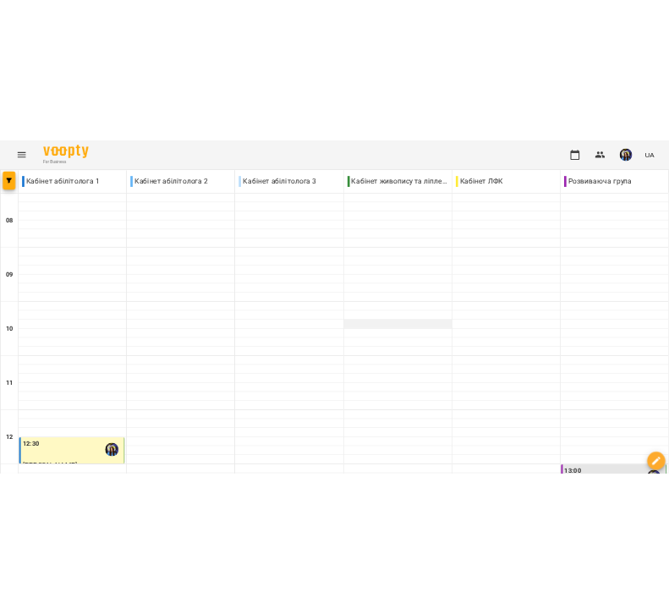
scroll to position [352, 0]
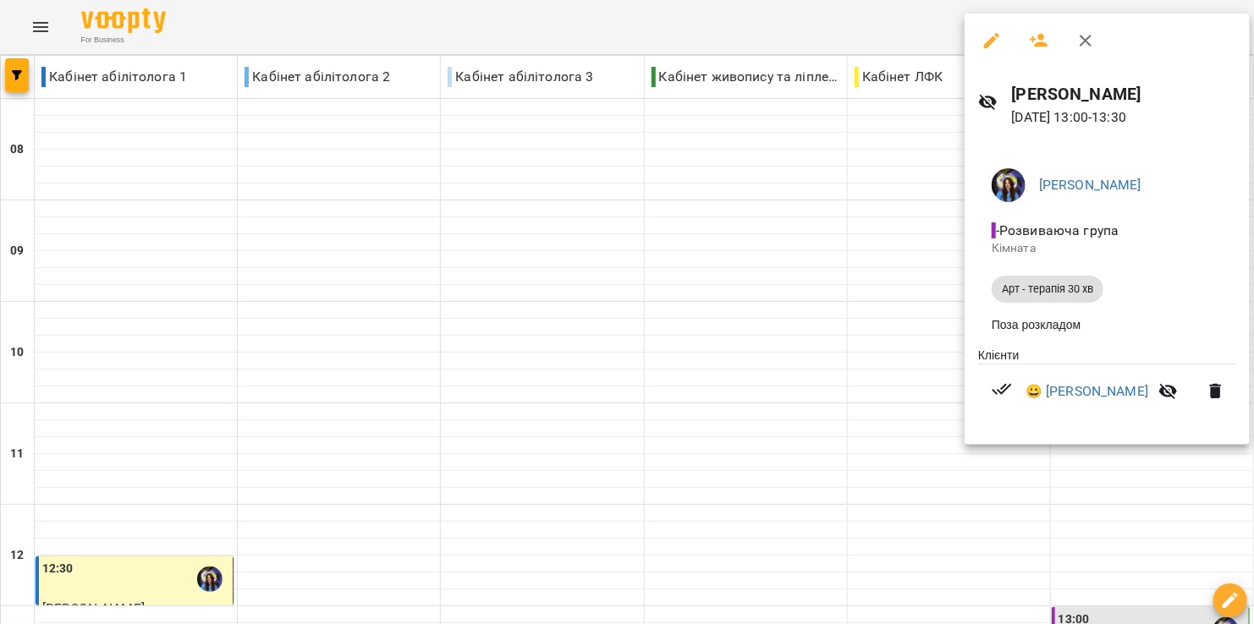
click at [641, 20] on div at bounding box center [627, 312] width 1254 height 624
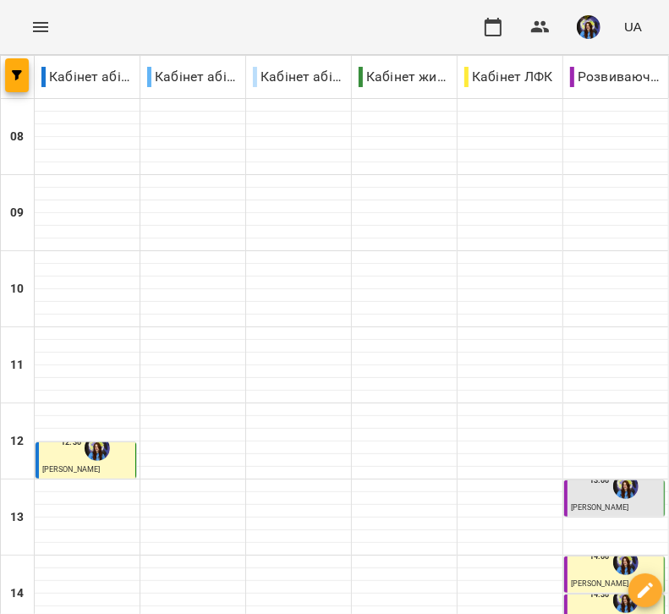
scroll to position [262, 0]
